Goal: Navigation & Orientation: Find specific page/section

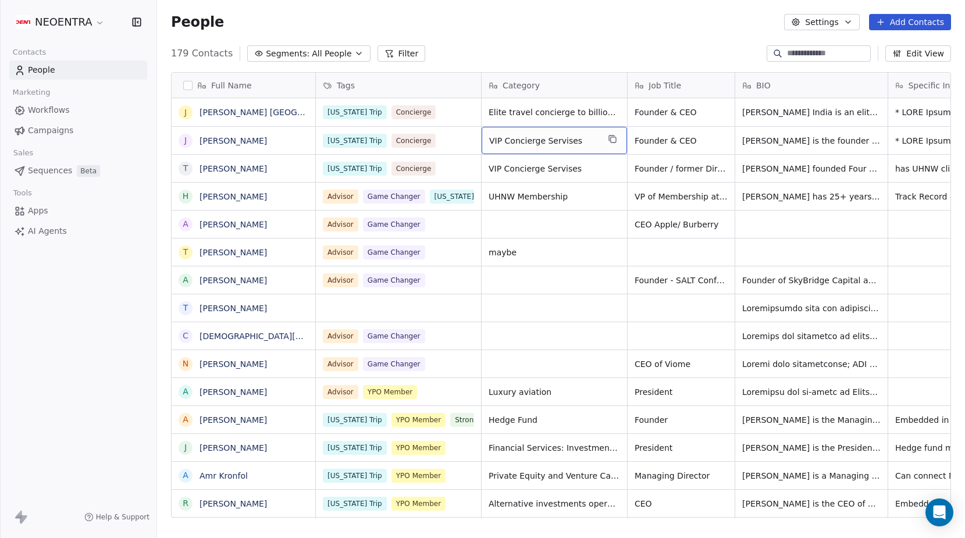
scroll to position [474, 808]
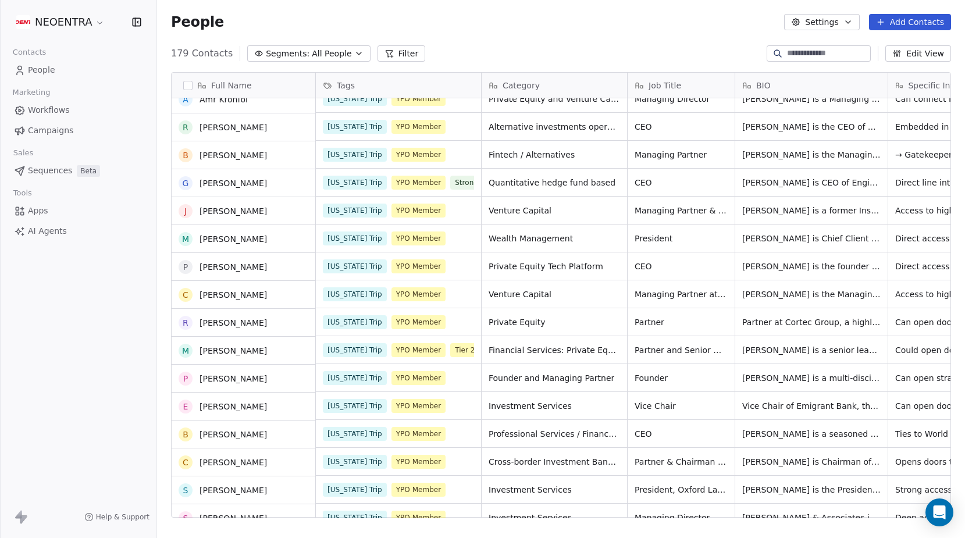
scroll to position [377, 0]
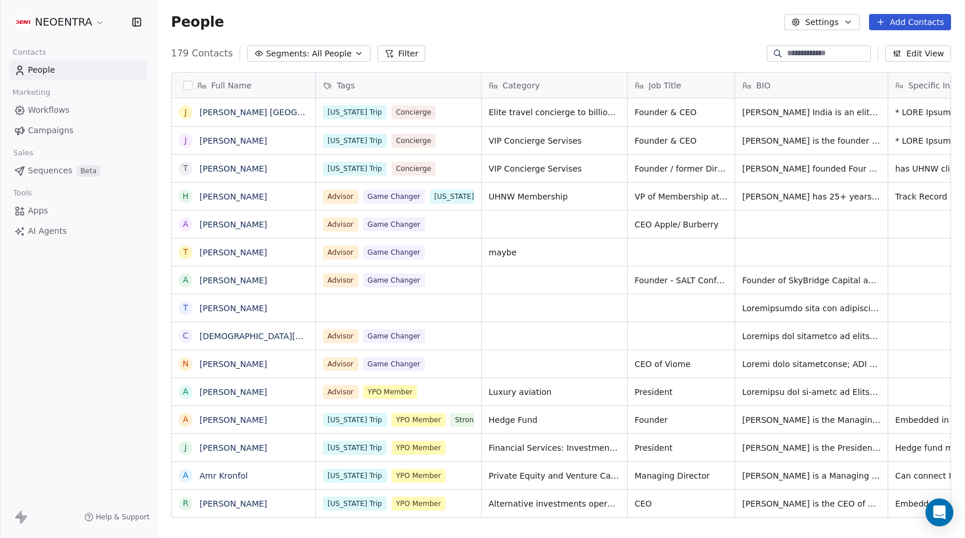
scroll to position [474, 808]
